Goal: Task Accomplishment & Management: Complete application form

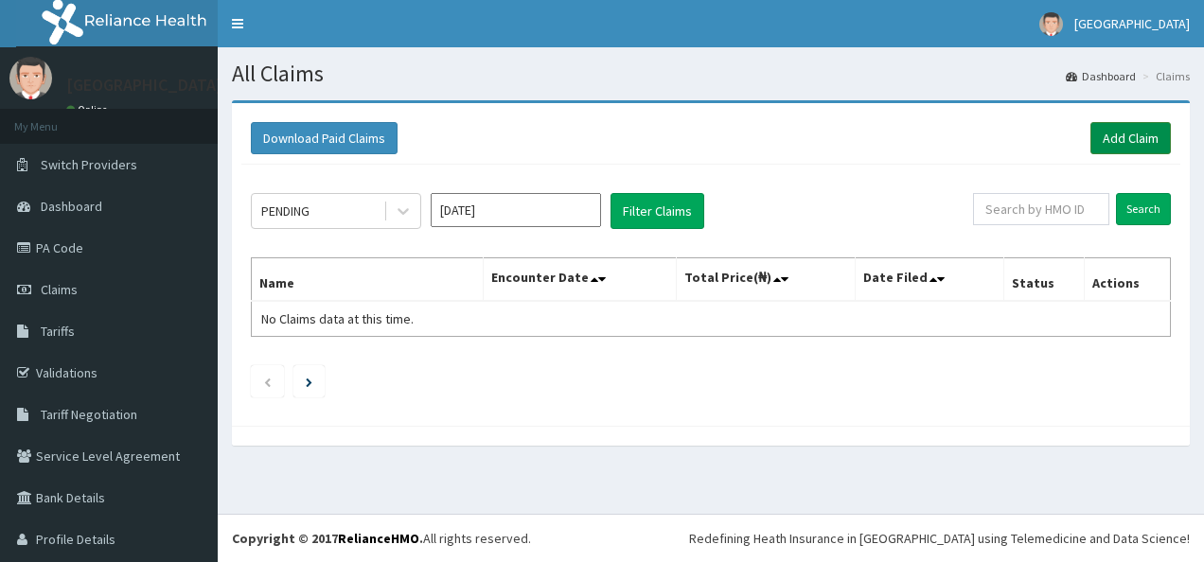
click at [1104, 140] on link "Add Claim" at bounding box center [1131, 138] width 80 height 32
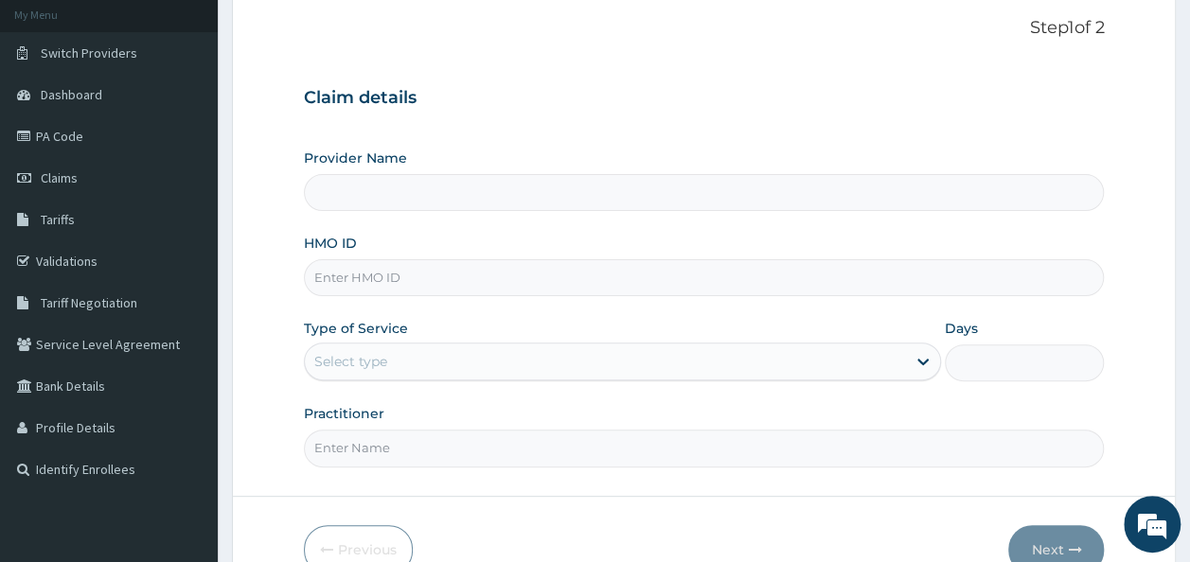
scroll to position [114, 0]
click at [453, 274] on input "HMO ID" at bounding box center [704, 276] width 801 height 37
paste input "CYU/10321/B"
type input "CYU/10321/B"
type input "[GEOGRAPHIC_DATA]"
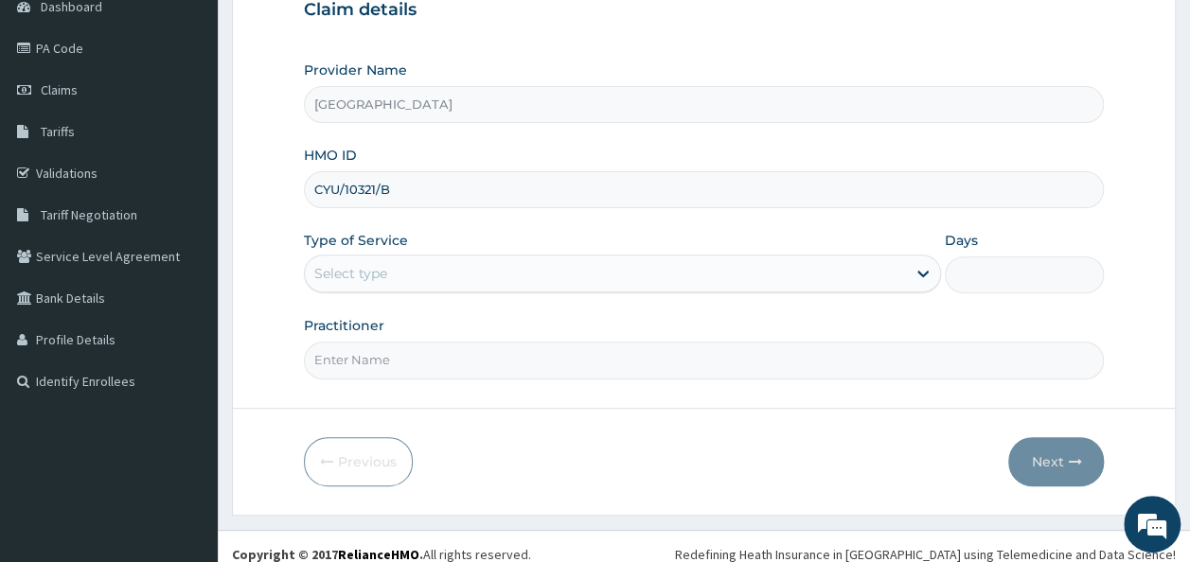
scroll to position [201, 0]
type input "CYU/10321/B"
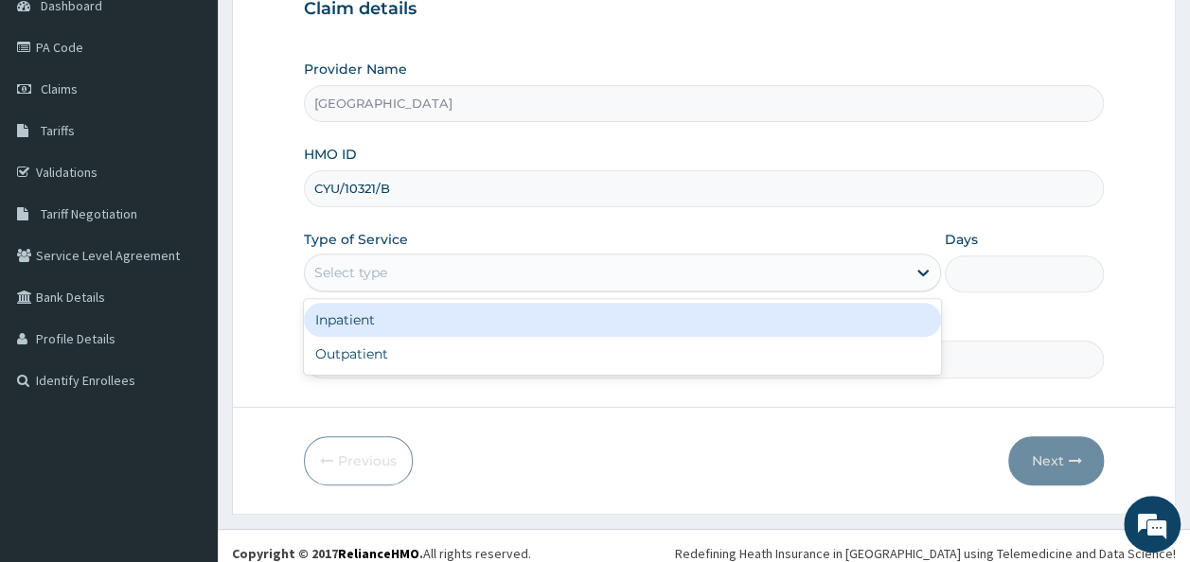
click at [432, 261] on div "Select type" at bounding box center [605, 273] width 601 height 30
click at [348, 327] on div "Inpatient" at bounding box center [622, 320] width 637 height 34
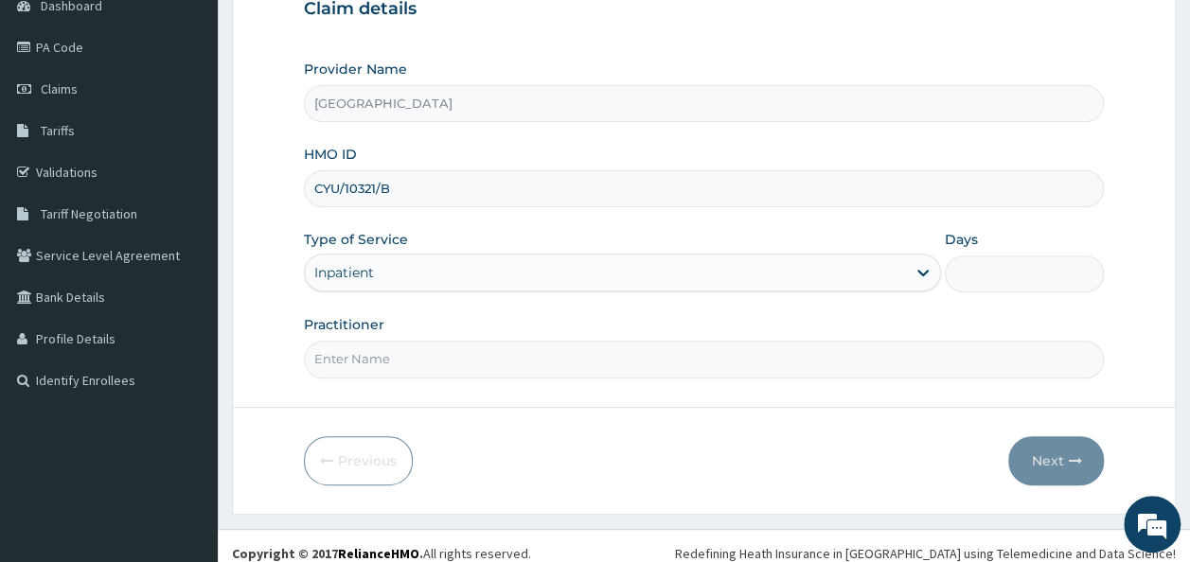
click at [977, 283] on input "Days" at bounding box center [1024, 274] width 159 height 37
type input "4"
click at [470, 359] on input "Practitioner" at bounding box center [704, 359] width 801 height 37
type input "[PERSON_NAME]"
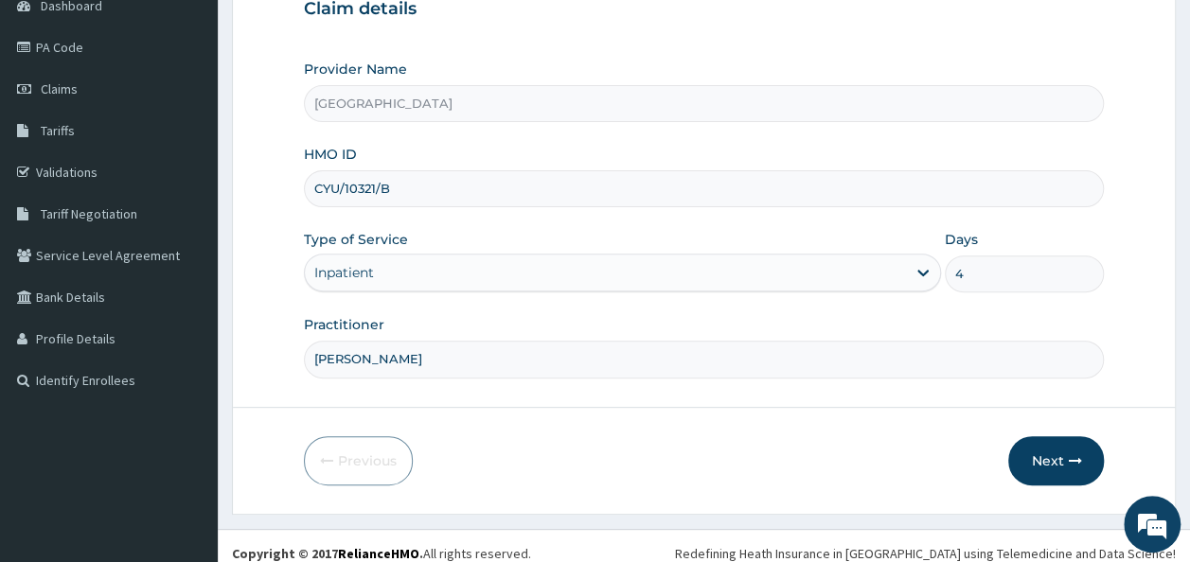
click at [771, 437] on div "Previous Next" at bounding box center [704, 461] width 801 height 49
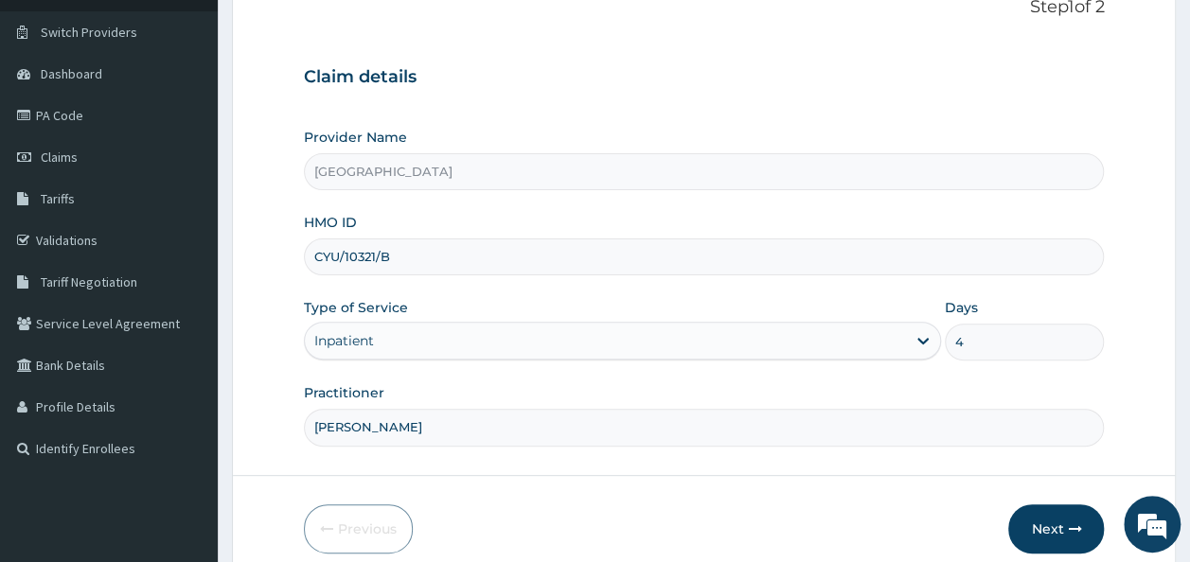
scroll to position [212, 0]
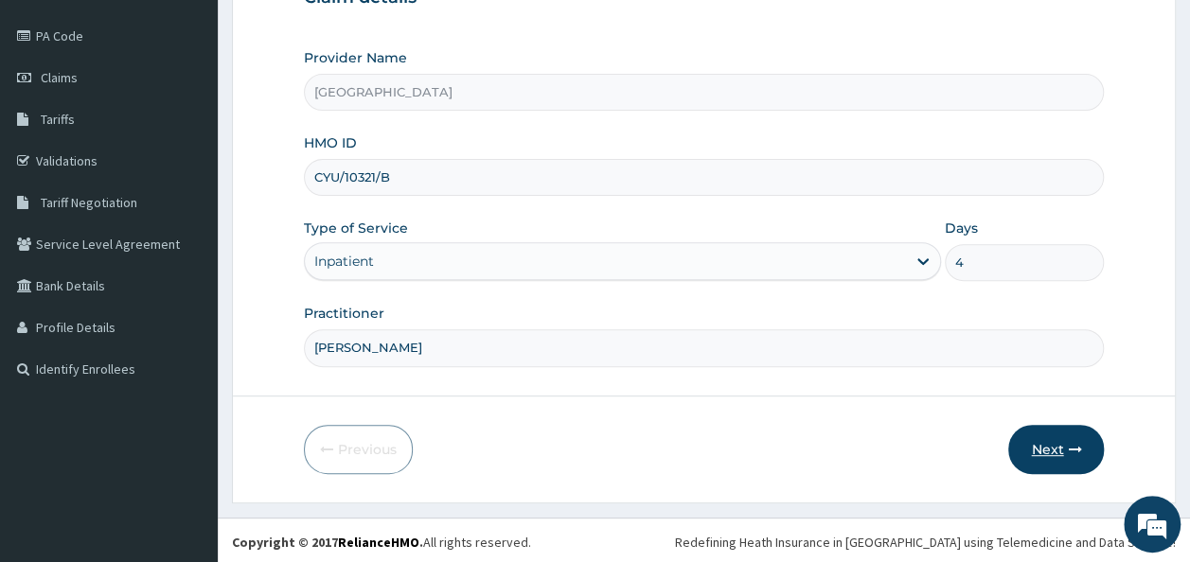
click at [1045, 447] on button "Next" at bounding box center [1056, 449] width 96 height 49
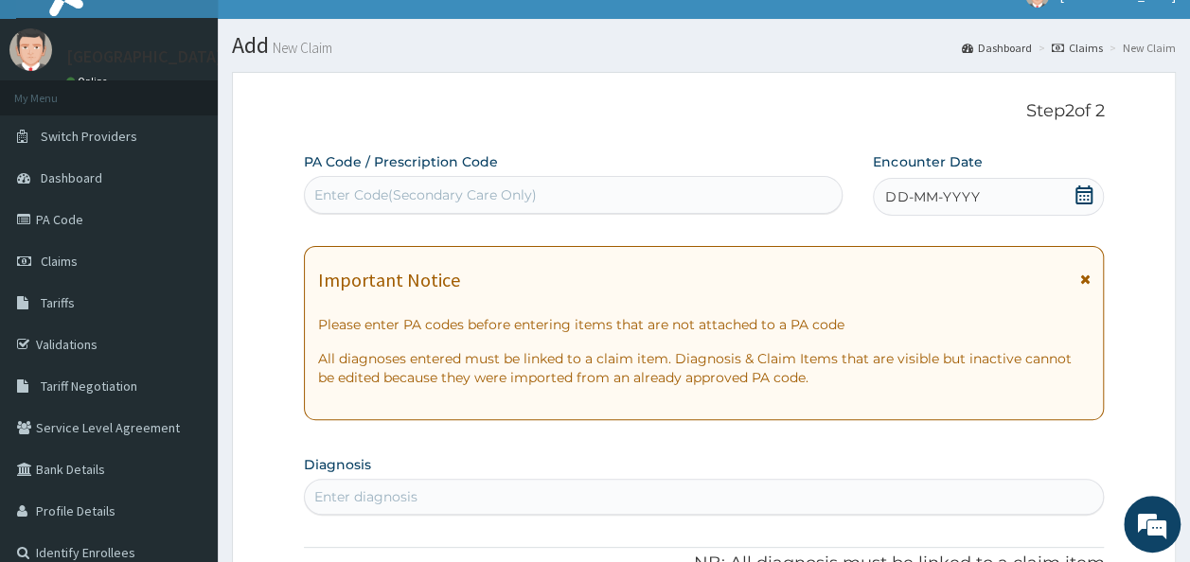
scroll to position [27, 0]
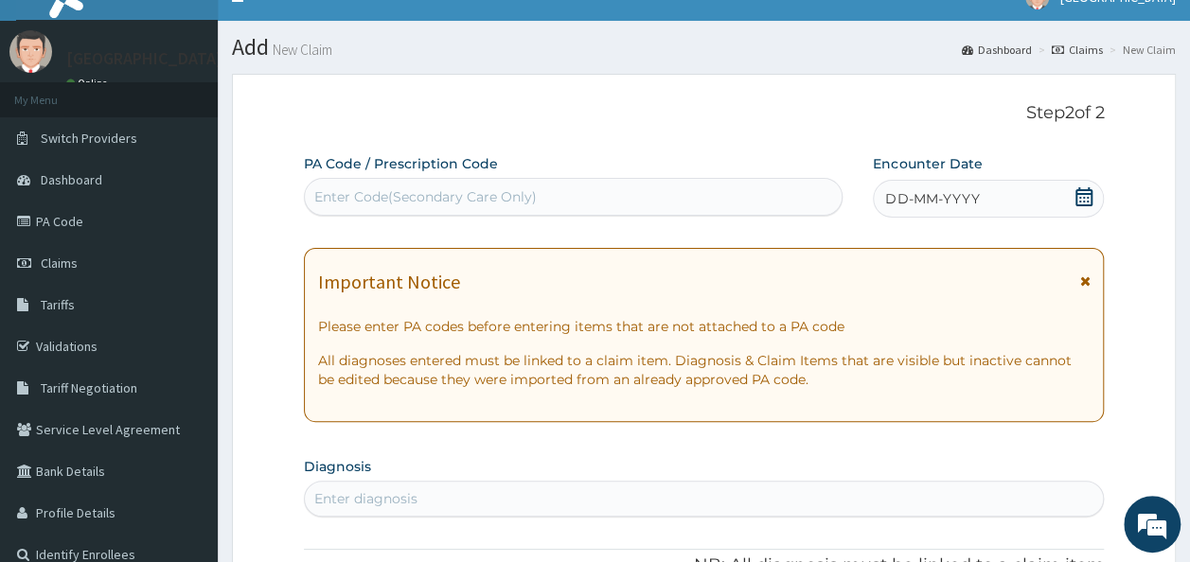
click at [477, 182] on div "Enter Code(Secondary Care Only)" at bounding box center [574, 197] width 538 height 30
paste input "PA/9F67C4"
type input "PA/9F67C4"
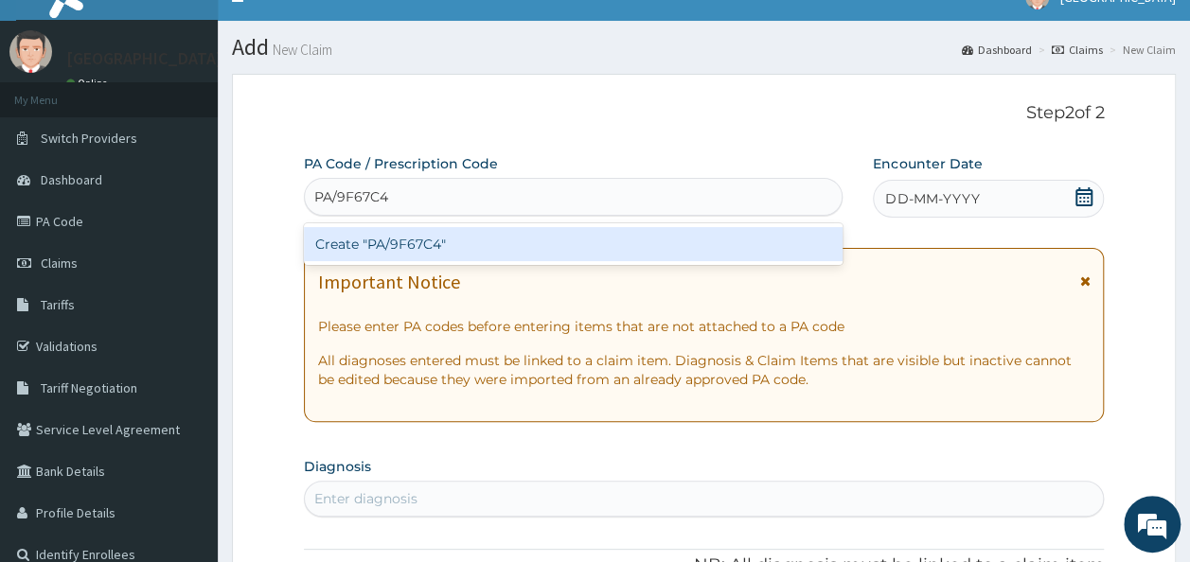
click at [422, 241] on div "Create "PA/9F67C4"" at bounding box center [574, 244] width 540 height 34
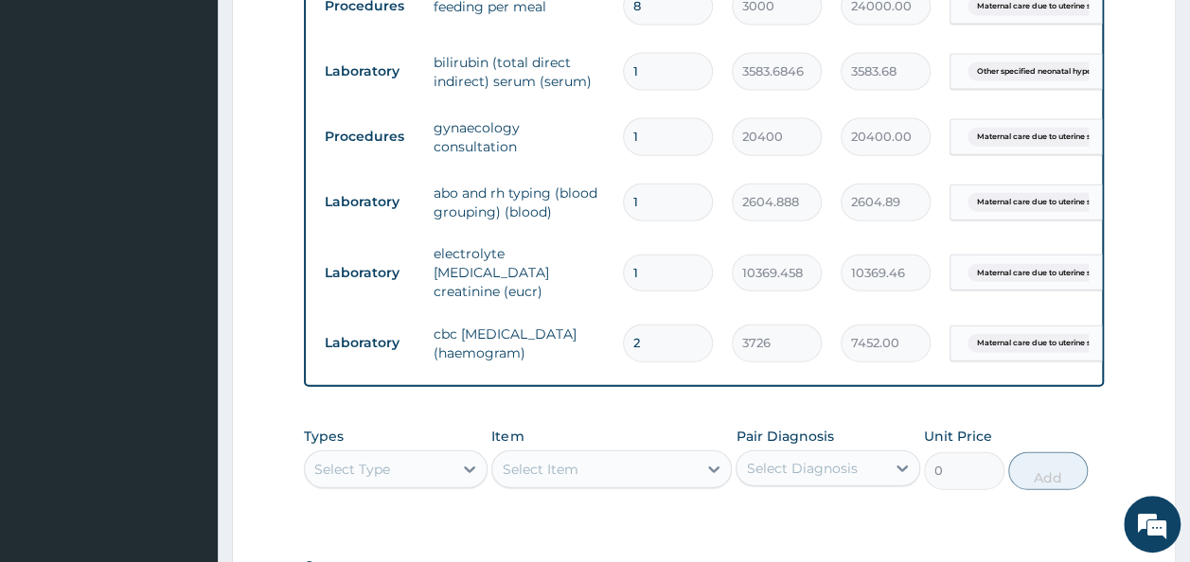
scroll to position [2110, 0]
click at [540, 236] on td "electrolyte [MEDICAL_DATA] creatinine (eucr)" at bounding box center [518, 274] width 189 height 76
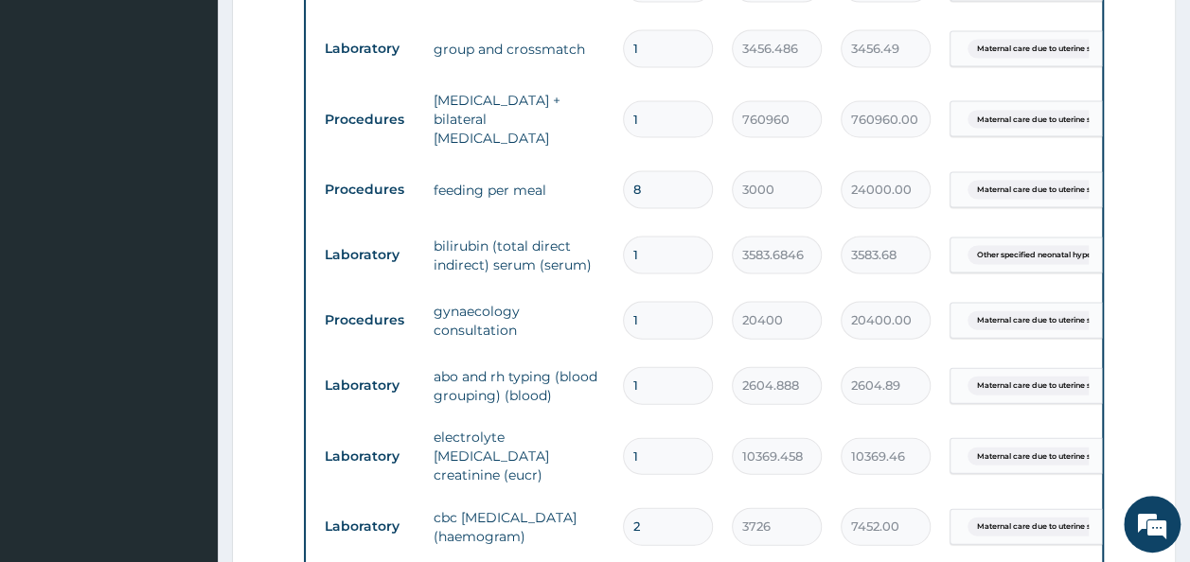
scroll to position [1926, 0]
drag, startPoint x: 639, startPoint y: 218, endPoint x: 610, endPoint y: 223, distance: 29.7
click at [610, 223] on tr "Laboratory bilirubin (total direct indirect) serum (serum) 1 3583.6846 3583.68 …" at bounding box center [779, 255] width 928 height 65
type input "2"
type input "7167.37"
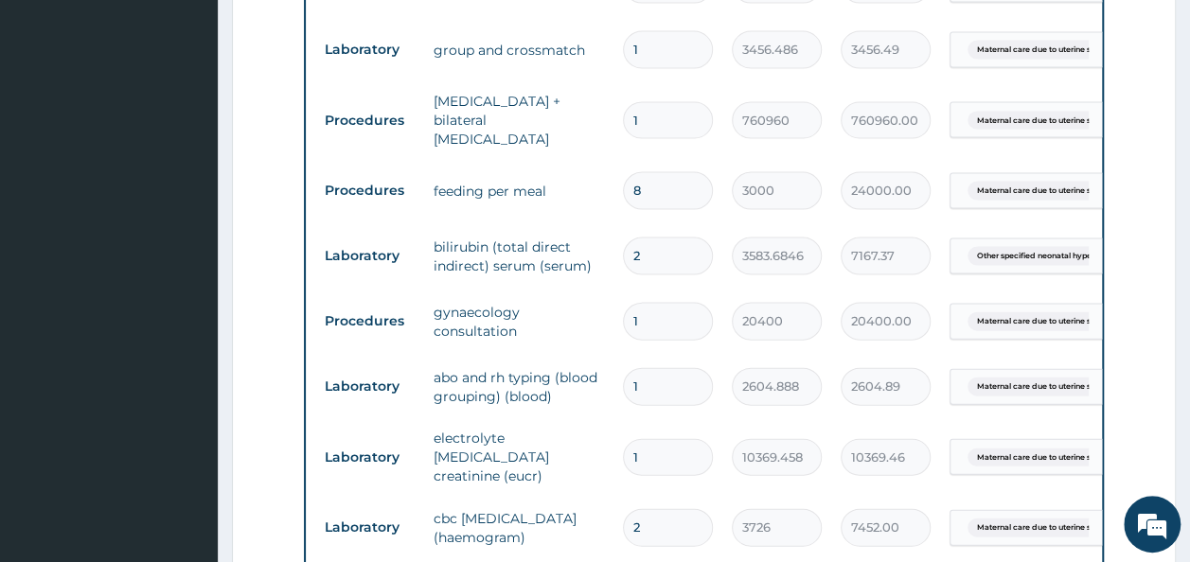
type input "2"
click at [677, 248] on tr "Laboratory bilirubin (total direct indirect) serum (serum) 2 3583.6846 7167.37 …" at bounding box center [779, 255] width 928 height 65
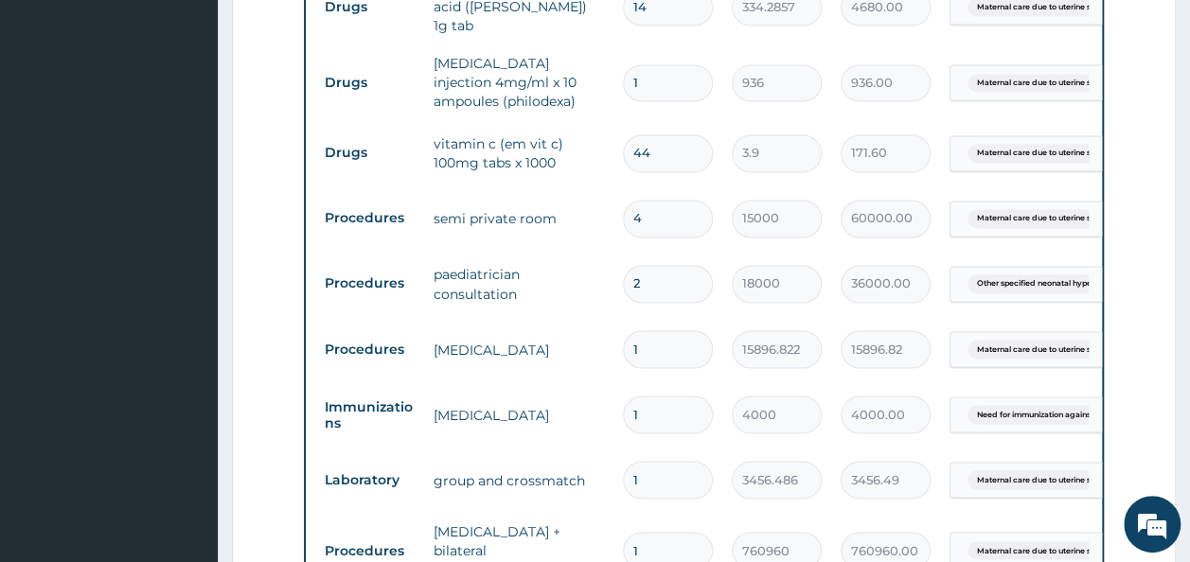
scroll to position [1495, 0]
click at [717, 220] on tr "Procedures semi private room 4 15000 60000.00 Maternal care due to uterine s...…" at bounding box center [779, 219] width 928 height 65
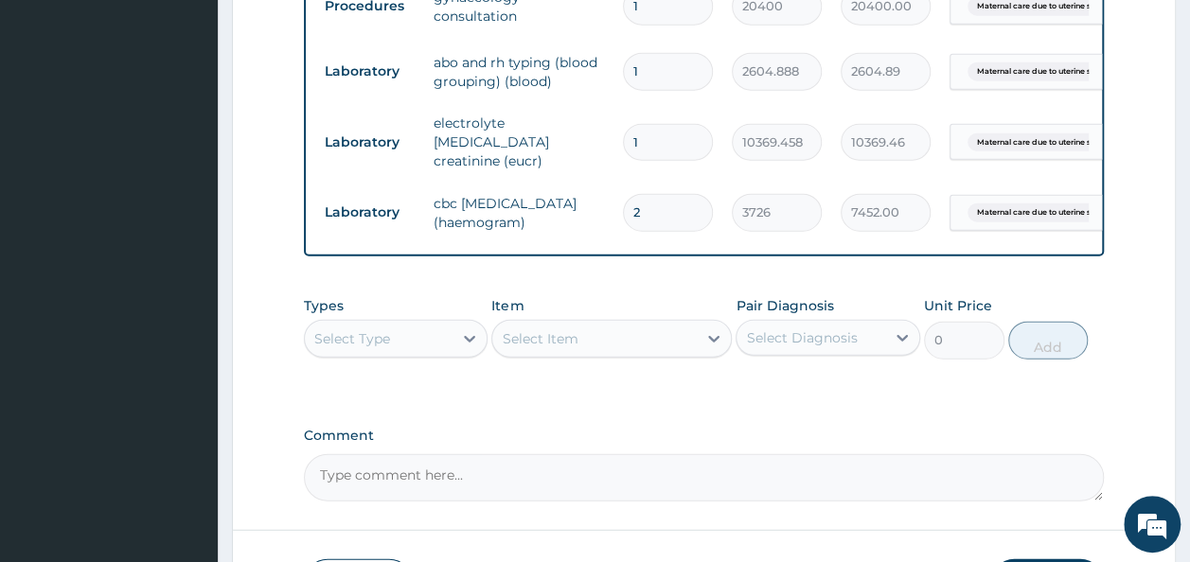
scroll to position [2242, 0]
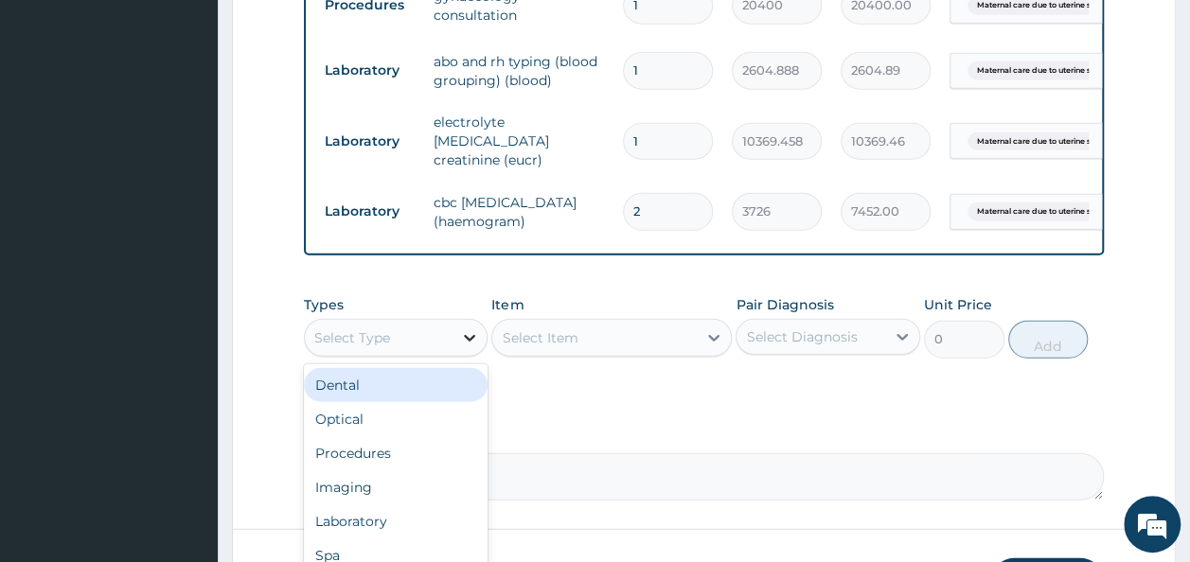
click at [458, 321] on div at bounding box center [470, 338] width 34 height 34
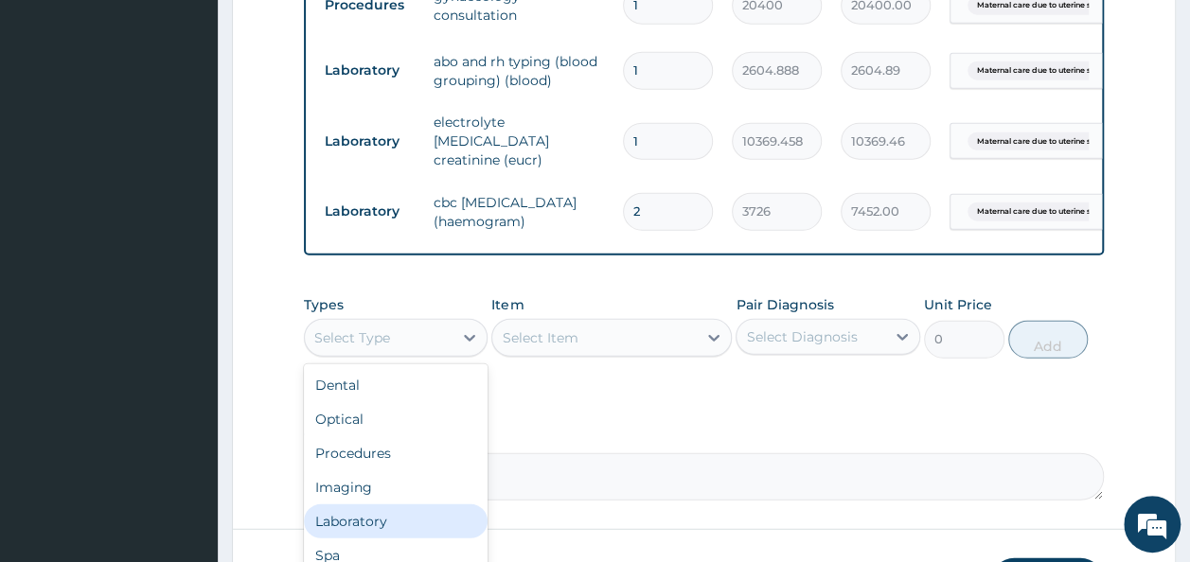
click at [379, 505] on div "Laboratory" at bounding box center [396, 522] width 185 height 34
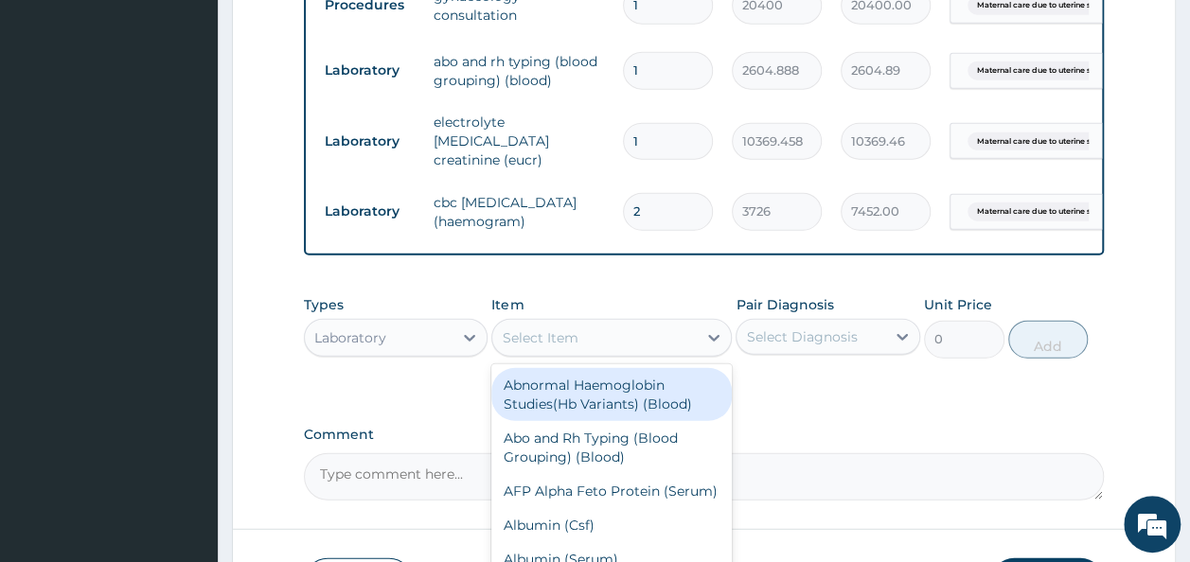
click at [553, 329] on div "Select Item" at bounding box center [540, 338] width 76 height 19
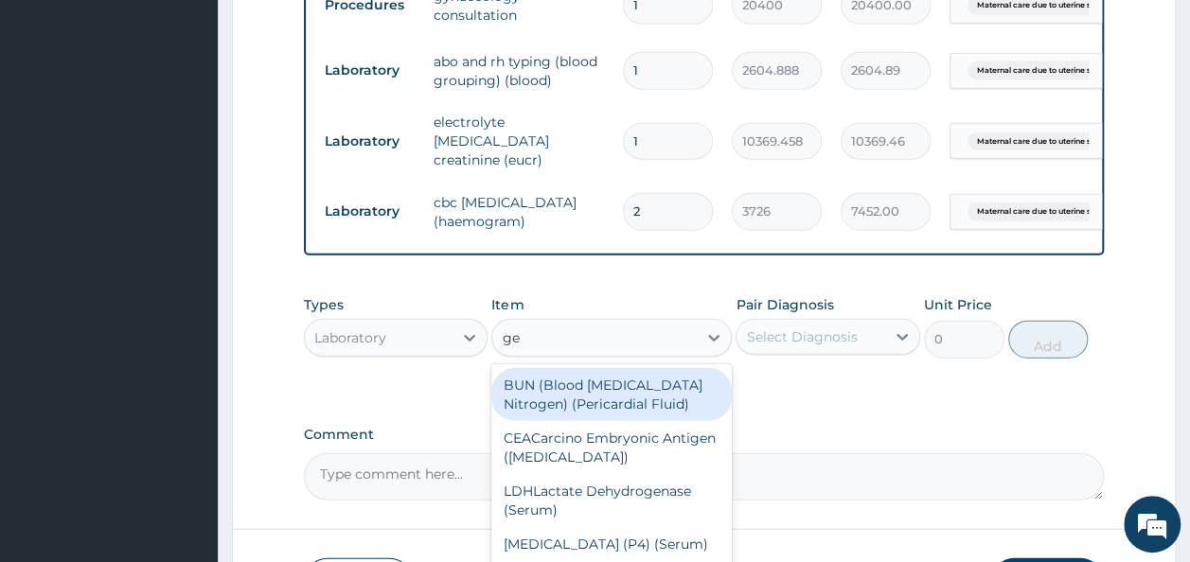
type input "g"
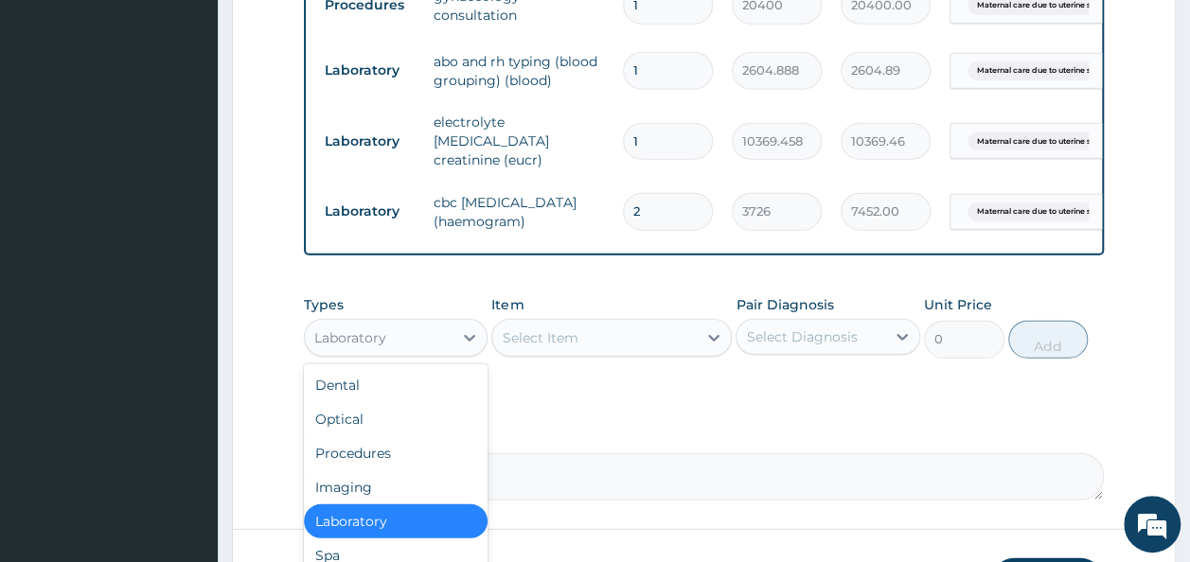
click at [423, 321] on div "Laboratory" at bounding box center [396, 338] width 185 height 38
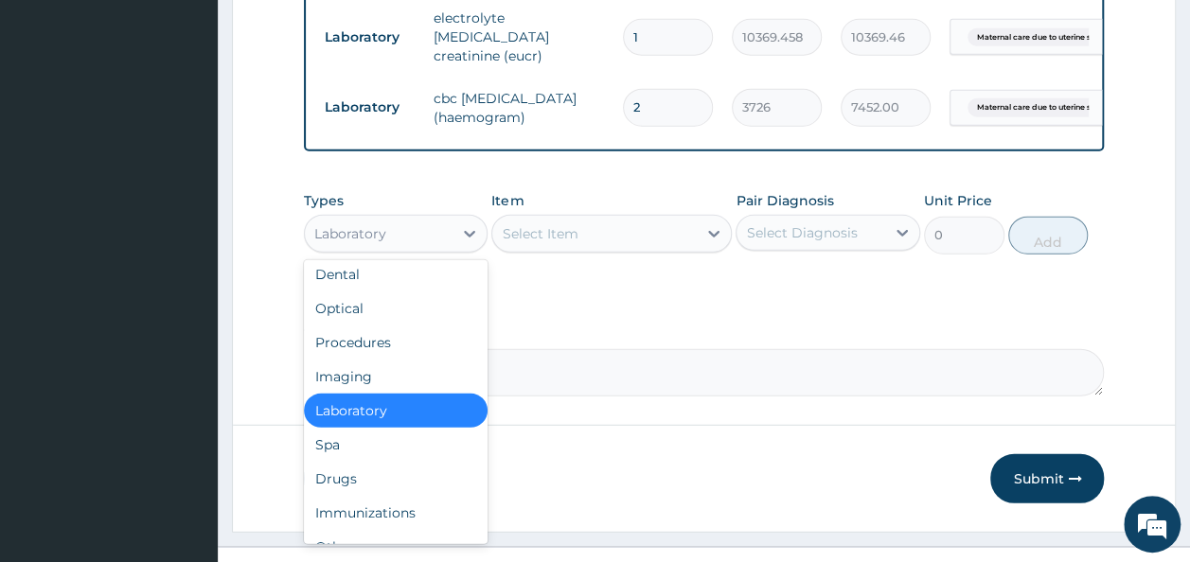
scroll to position [0, 0]
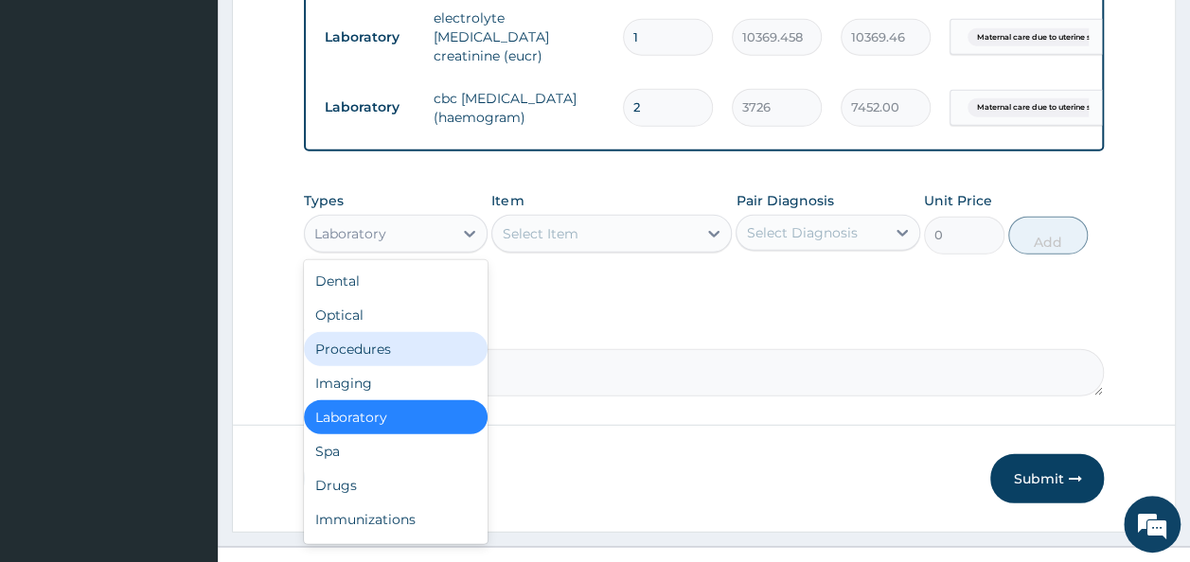
click at [364, 332] on div "Procedures" at bounding box center [396, 349] width 185 height 34
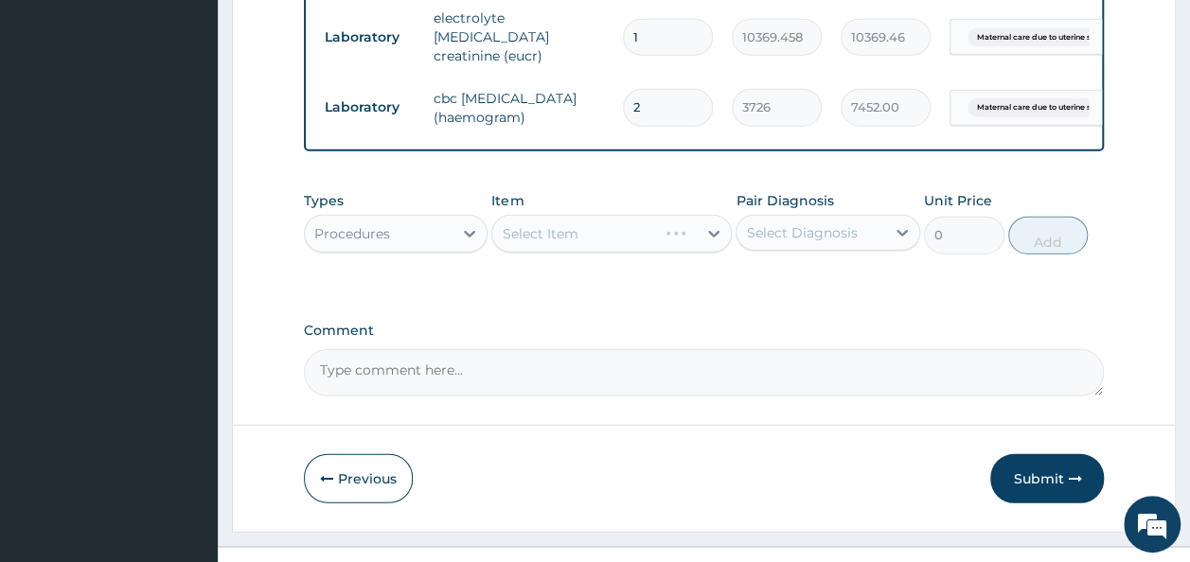
click at [540, 215] on div "Select Item" at bounding box center [611, 234] width 241 height 38
click at [540, 224] on div "Select Item" at bounding box center [540, 233] width 76 height 19
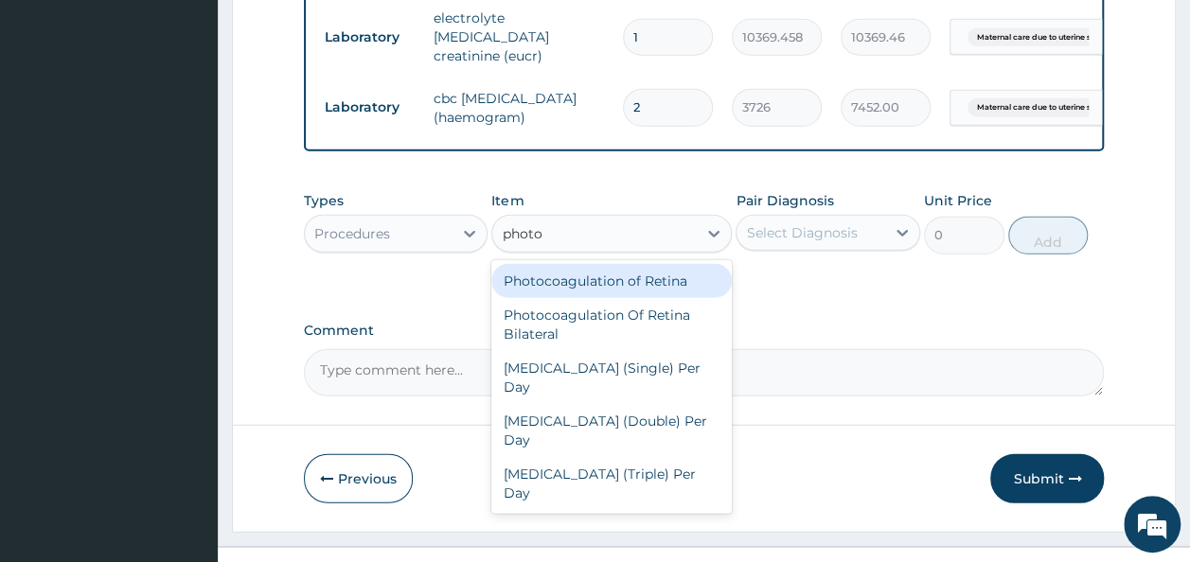
type input "photot"
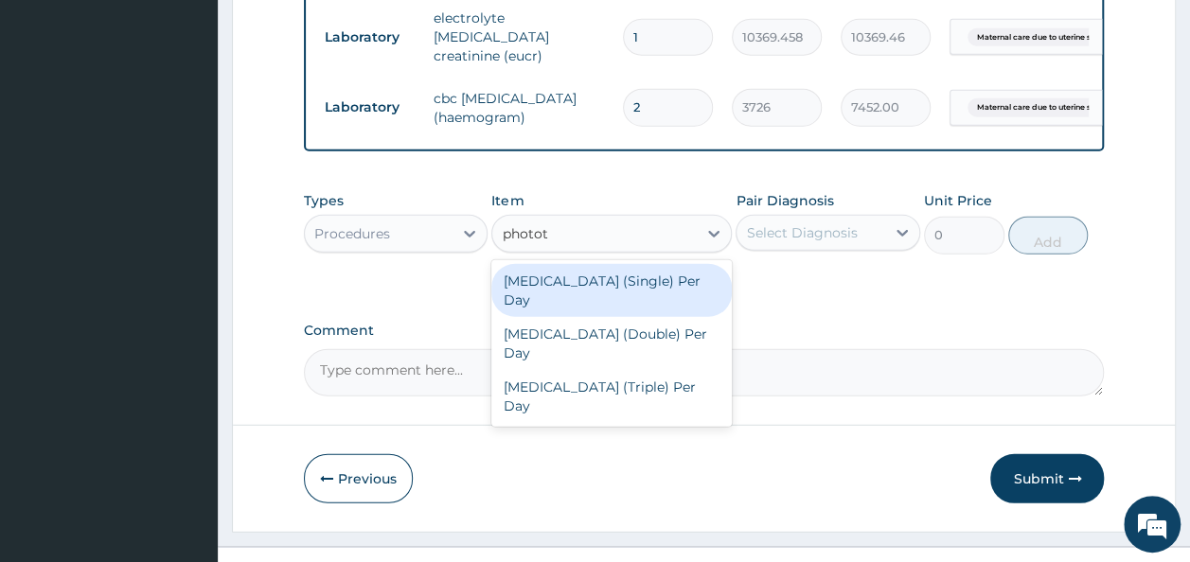
click at [574, 264] on div "[MEDICAL_DATA] (Single) Per Day" at bounding box center [611, 290] width 241 height 53
type input "4563"
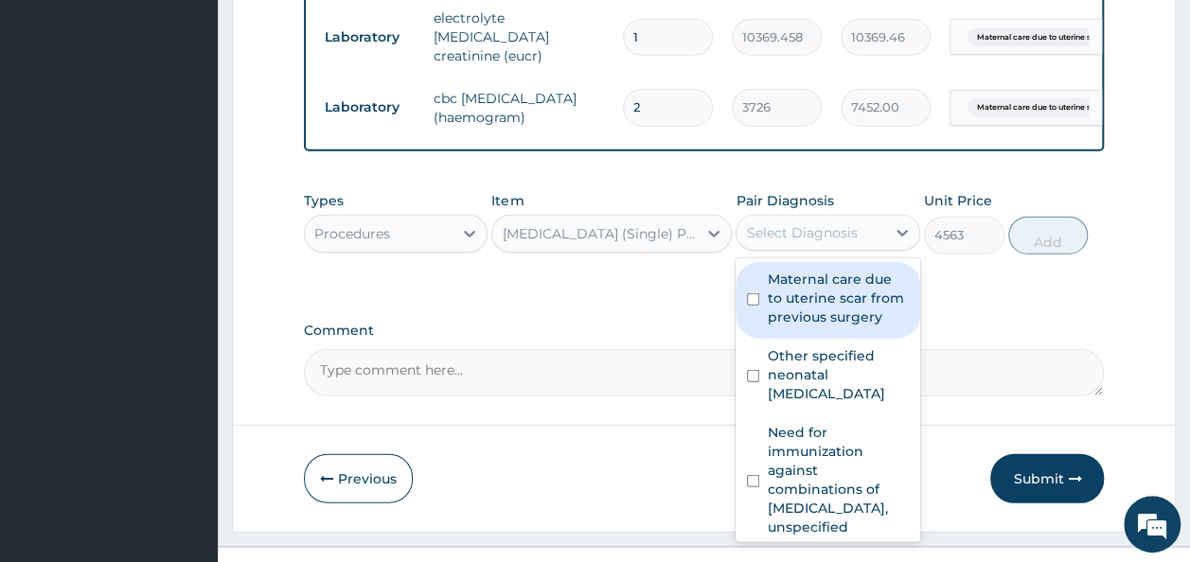
click at [792, 223] on div "Select Diagnosis" at bounding box center [801, 232] width 111 height 19
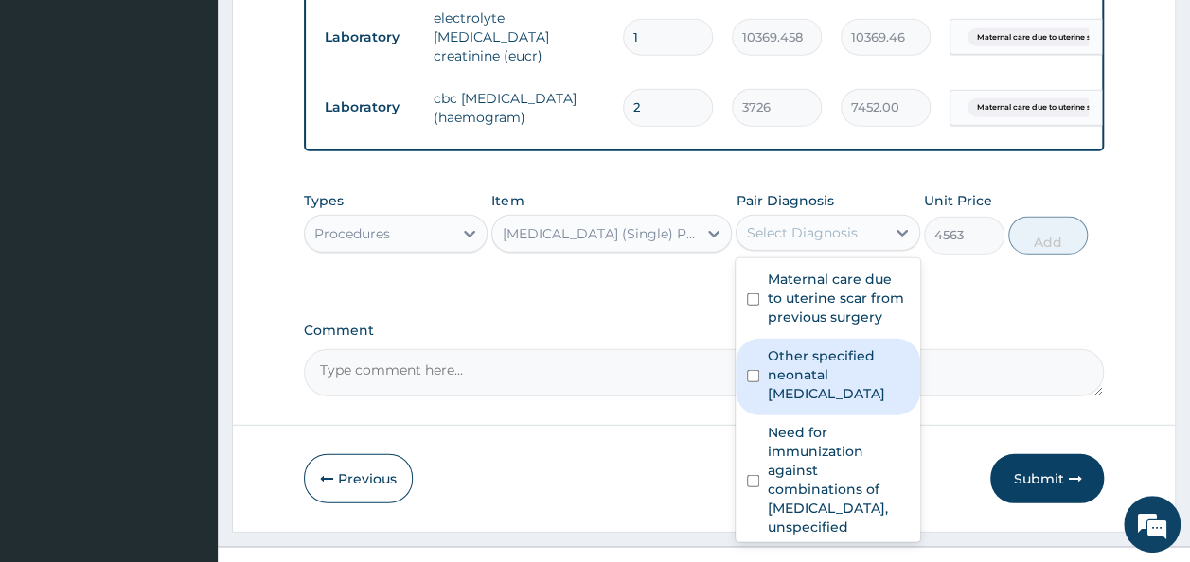
click at [754, 370] on input "checkbox" at bounding box center [753, 376] width 12 height 12
checkbox input "true"
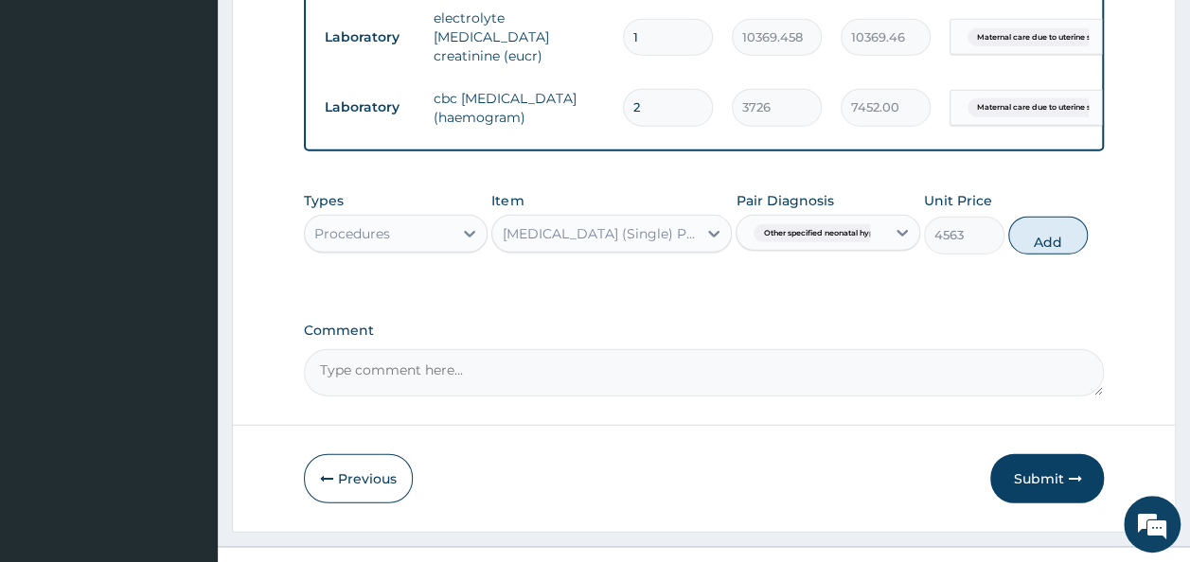
click at [1044, 217] on button "Add" at bounding box center [1048, 236] width 80 height 38
type input "0"
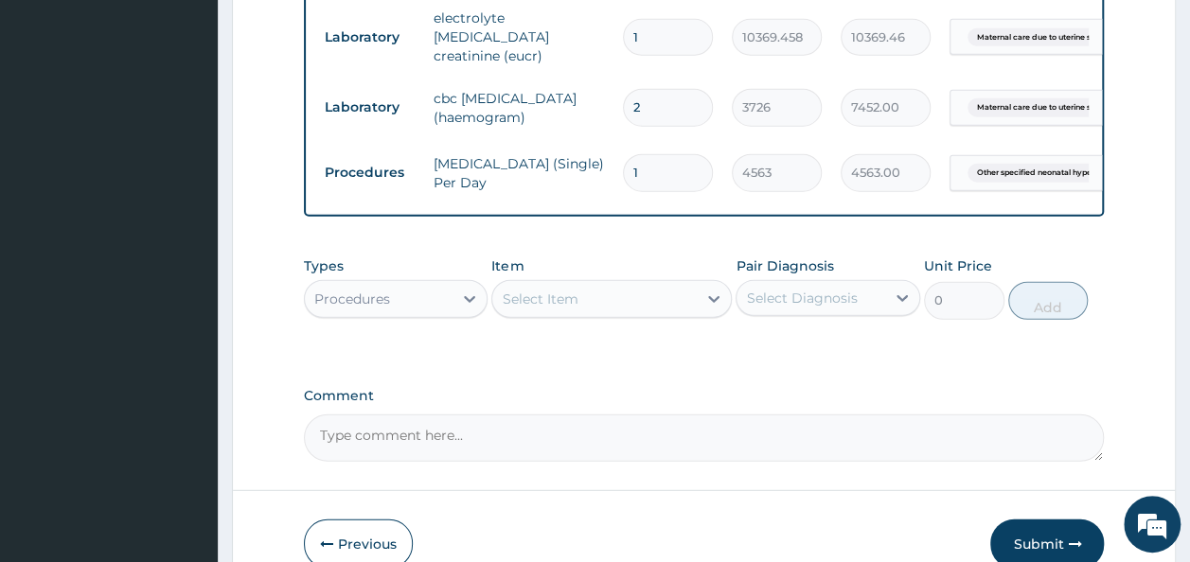
scroll to position [2412, 0]
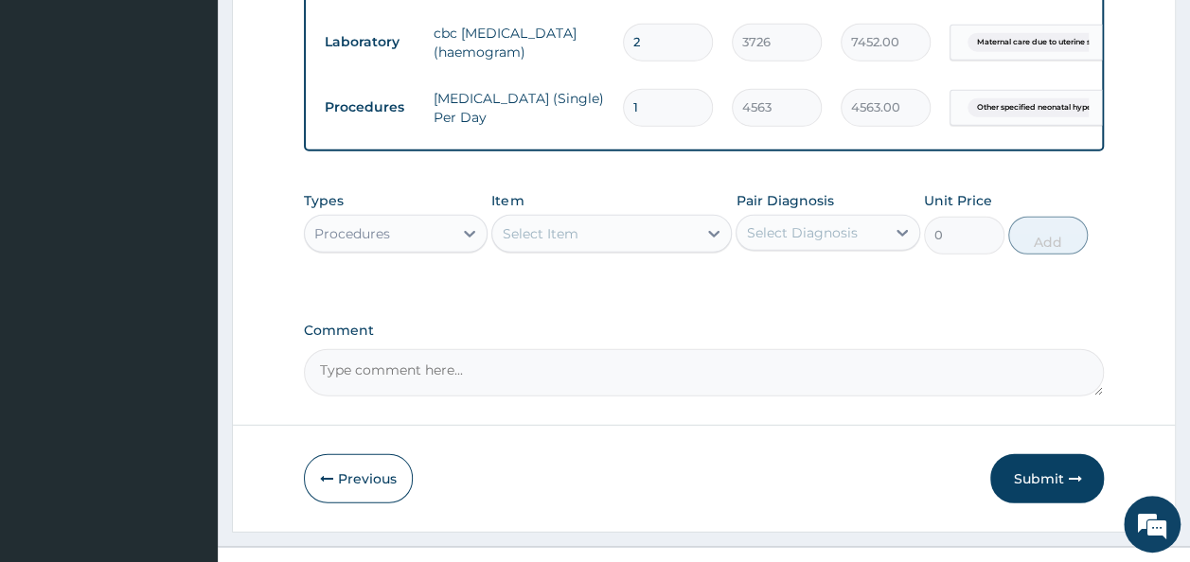
click at [777, 349] on textarea "Comment" at bounding box center [704, 372] width 801 height 47
type textarea "[MEDICAL_DATA] was done for the baby at birth"
click at [1042, 455] on button "Submit" at bounding box center [1047, 479] width 114 height 49
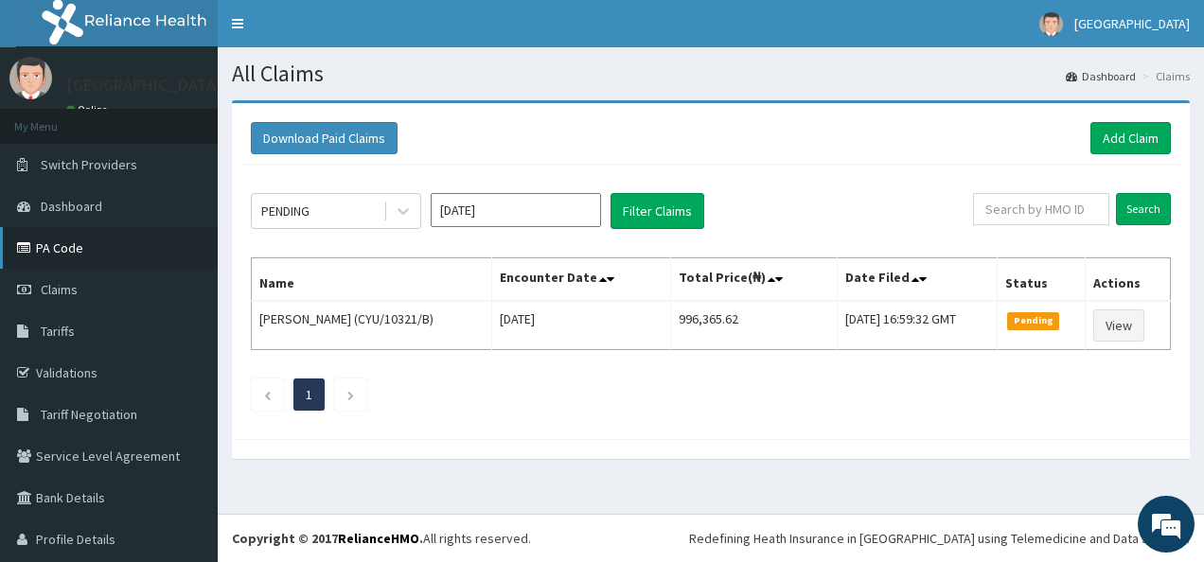
click at [85, 259] on link "PA Code" at bounding box center [109, 248] width 218 height 42
